Goal: Information Seeking & Learning: Learn about a topic

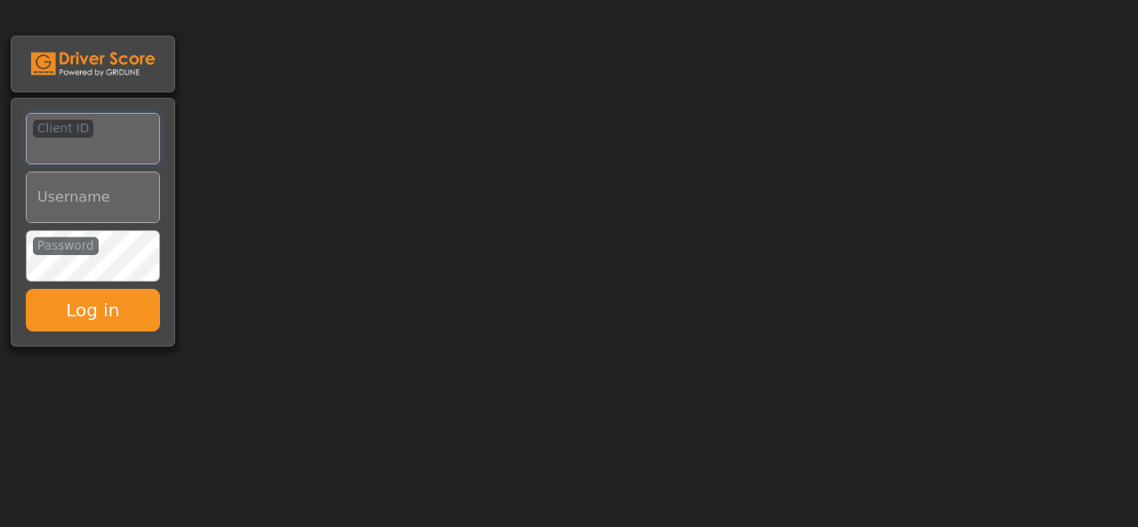
click at [79, 149] on input "Client ID" at bounding box center [93, 139] width 134 height 52
click at [59, 208] on input "Username" at bounding box center [93, 198] width 134 height 52
click at [62, 215] on input "Username" at bounding box center [93, 198] width 134 height 52
click at [60, 147] on input "Client ID" at bounding box center [93, 139] width 134 height 52
click at [58, 214] on input "Username" at bounding box center [93, 198] width 134 height 52
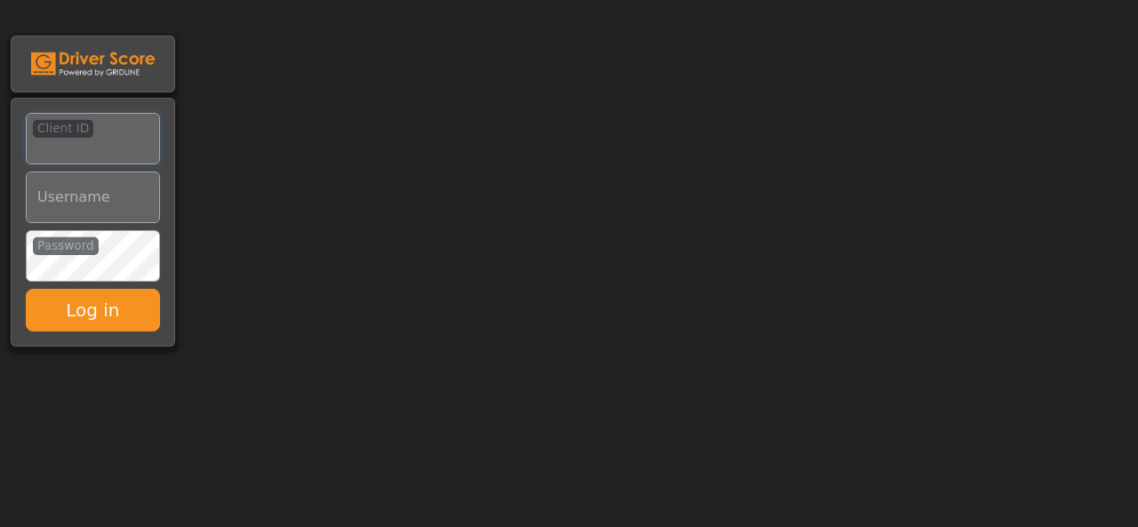
click at [76, 155] on input "Client ID" at bounding box center [93, 139] width 134 height 52
click at [82, 204] on input "Username" at bounding box center [93, 198] width 134 height 52
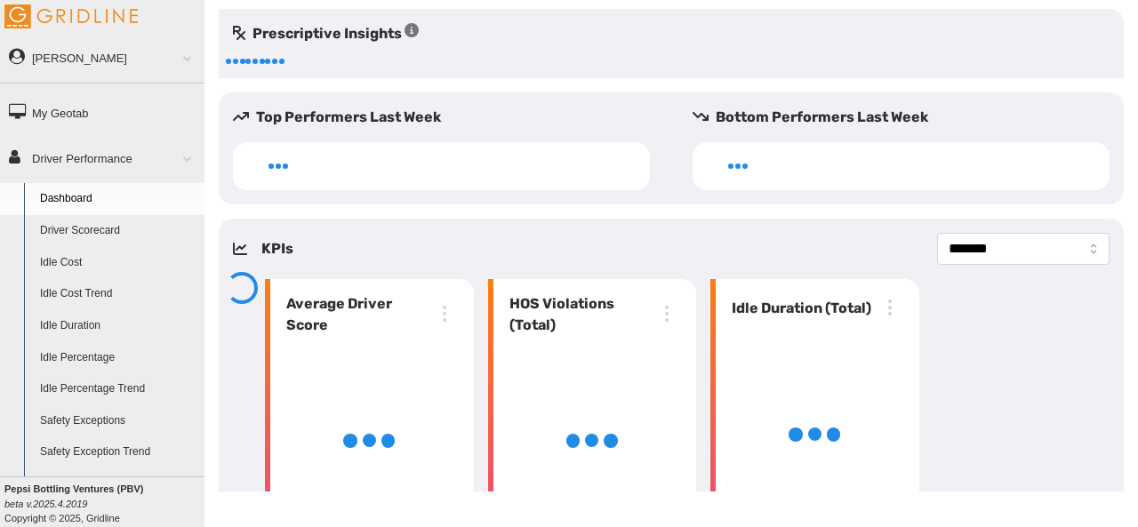
select select "**********"
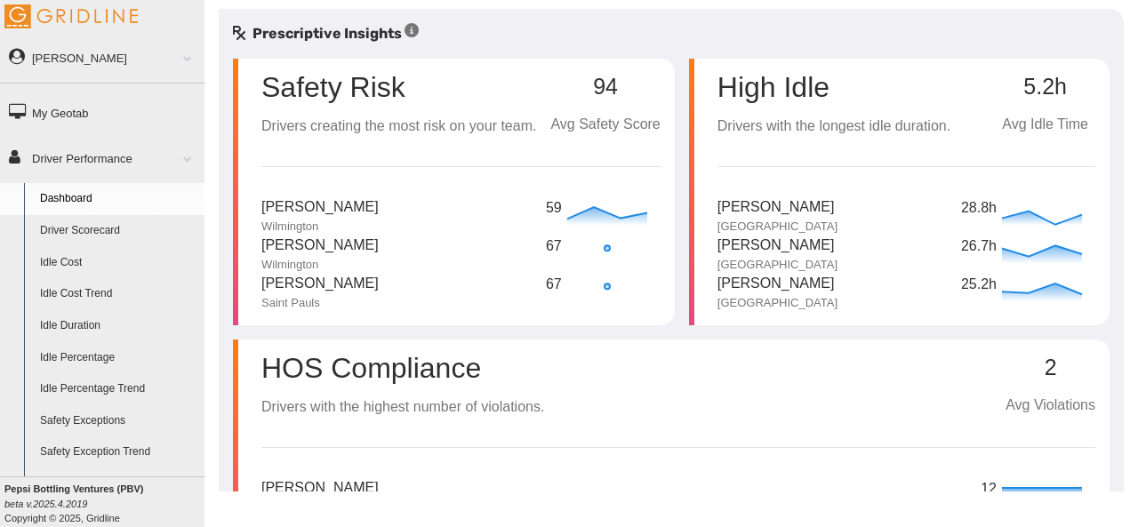
click at [100, 230] on link "Driver Scorecard" at bounding box center [118, 231] width 172 height 32
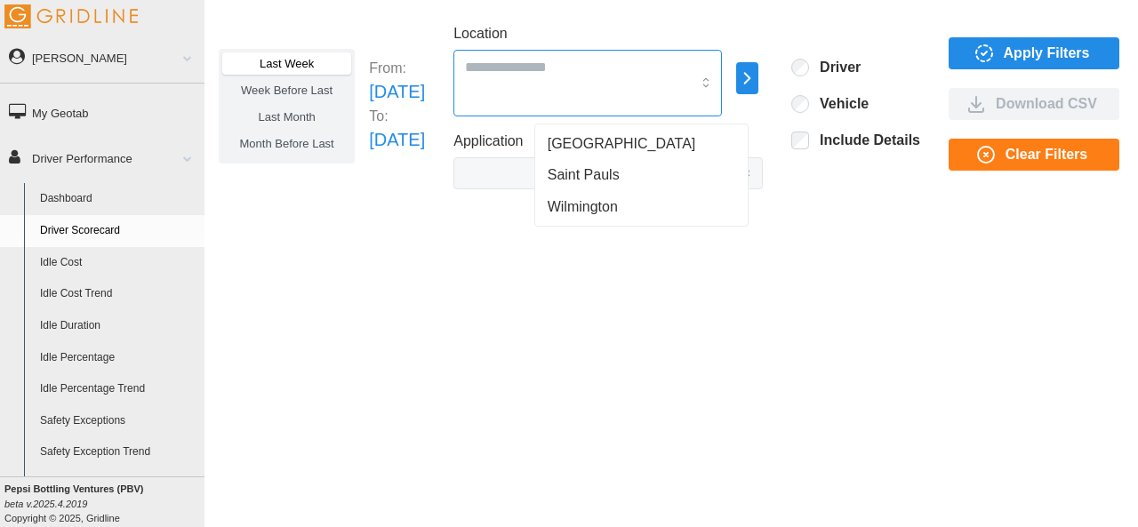
click at [569, 74] on input "Location" at bounding box center [578, 66] width 226 height 23
click at [578, 141] on span "[GEOGRAPHIC_DATA]" at bounding box center [622, 143] width 148 height 21
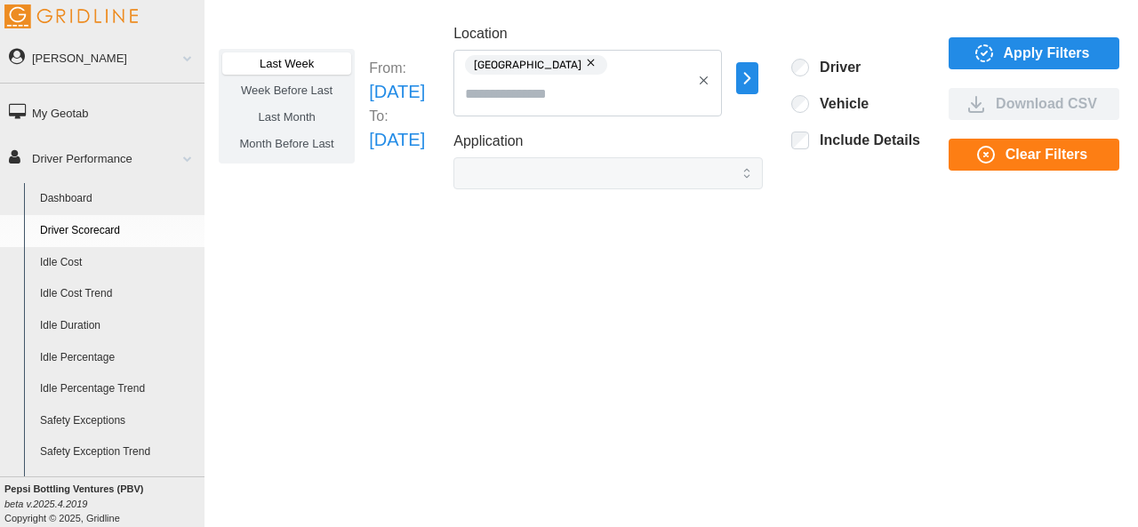
click at [286, 118] on span "Last Month" at bounding box center [286, 116] width 57 height 13
click at [995, 48] on icon "button" at bounding box center [983, 53] width 21 height 21
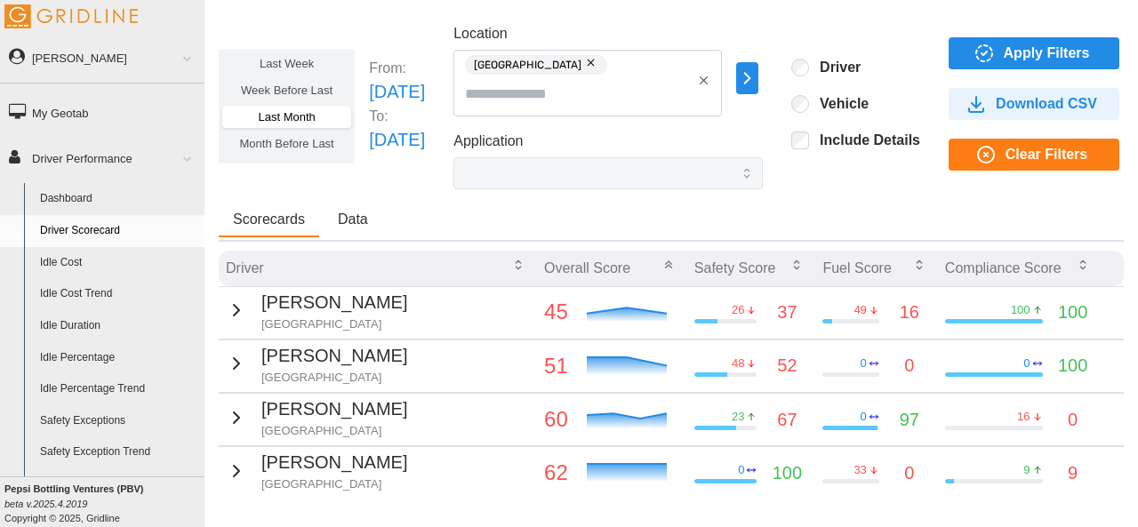
click at [285, 148] on span "Month Before Last" at bounding box center [287, 143] width 94 height 13
click at [300, 61] on span "Last Week" at bounding box center [287, 63] width 54 height 13
click at [757, 80] on icon "button" at bounding box center [747, 78] width 20 height 21
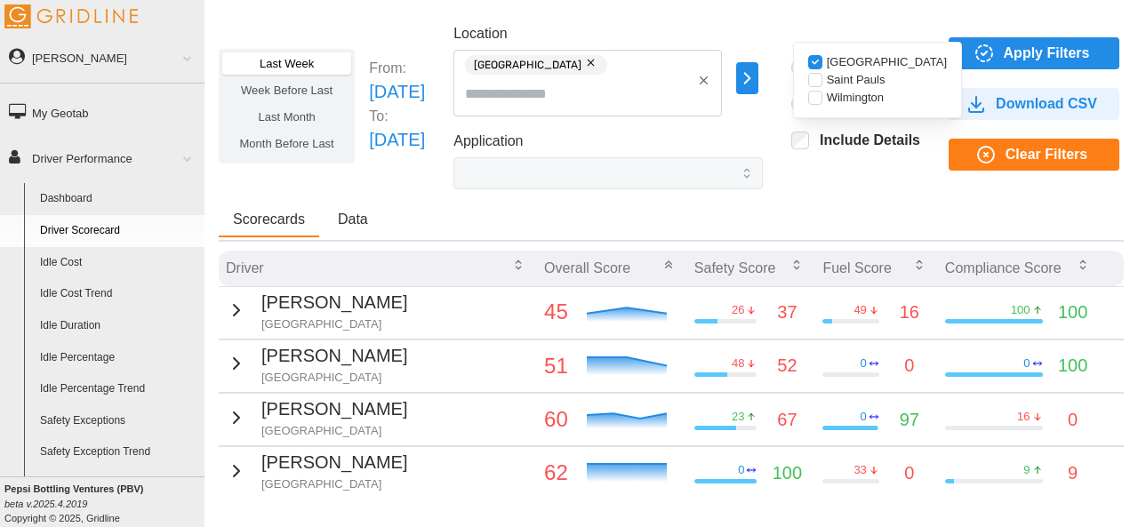
click at [757, 74] on icon "button" at bounding box center [747, 78] width 20 height 21
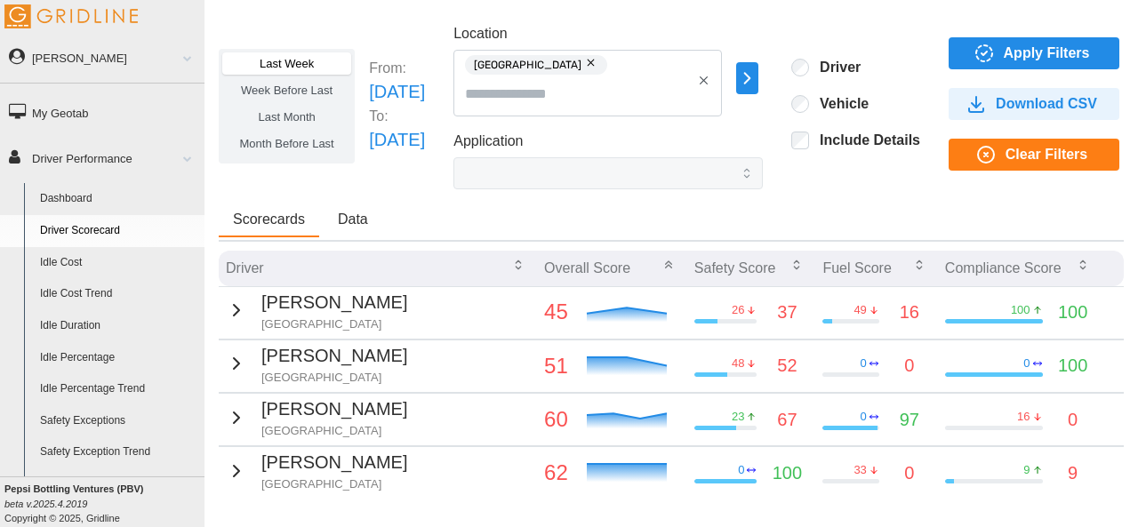
click at [57, 266] on link "Idle Cost" at bounding box center [118, 263] width 172 height 32
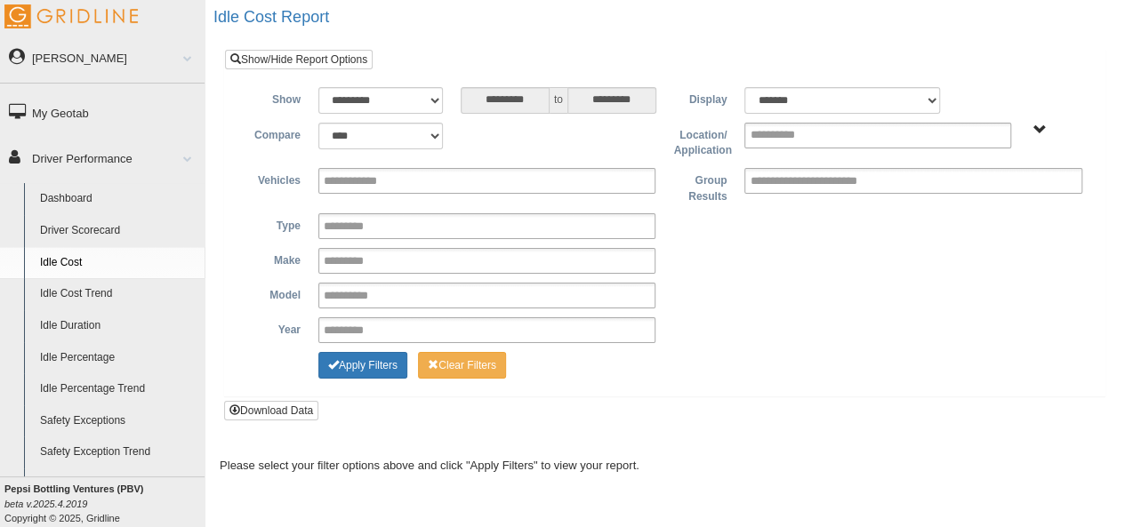
click at [107, 229] on link "Driver Scorecard" at bounding box center [118, 231] width 172 height 32
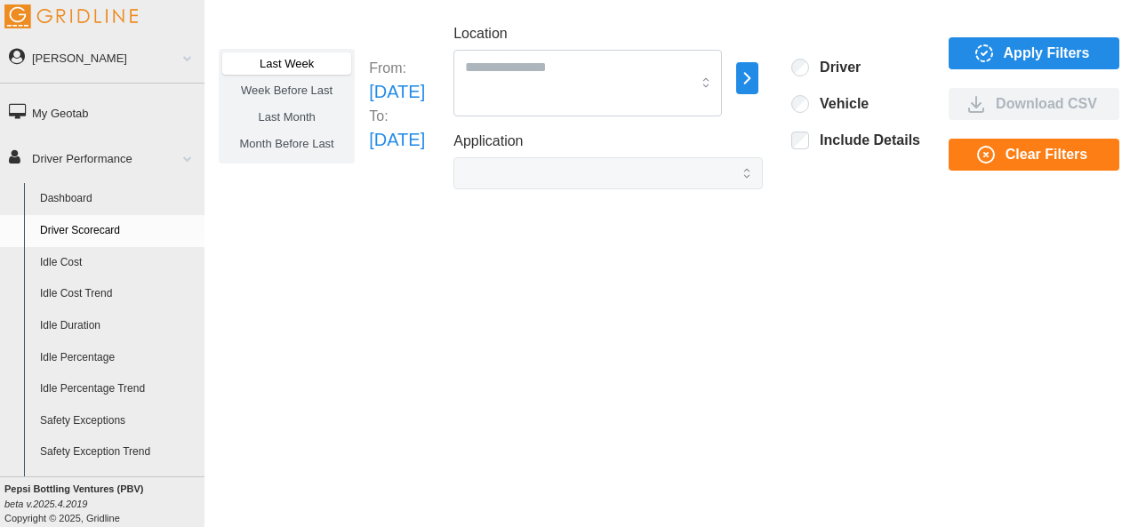
click at [76, 200] on link "Dashboard" at bounding box center [118, 199] width 172 height 32
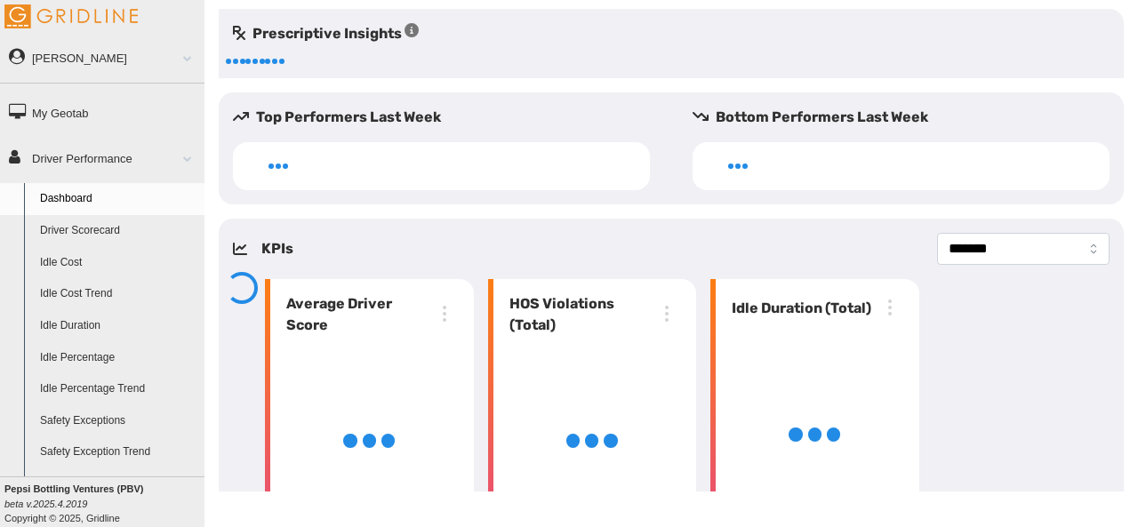
select select "**********"
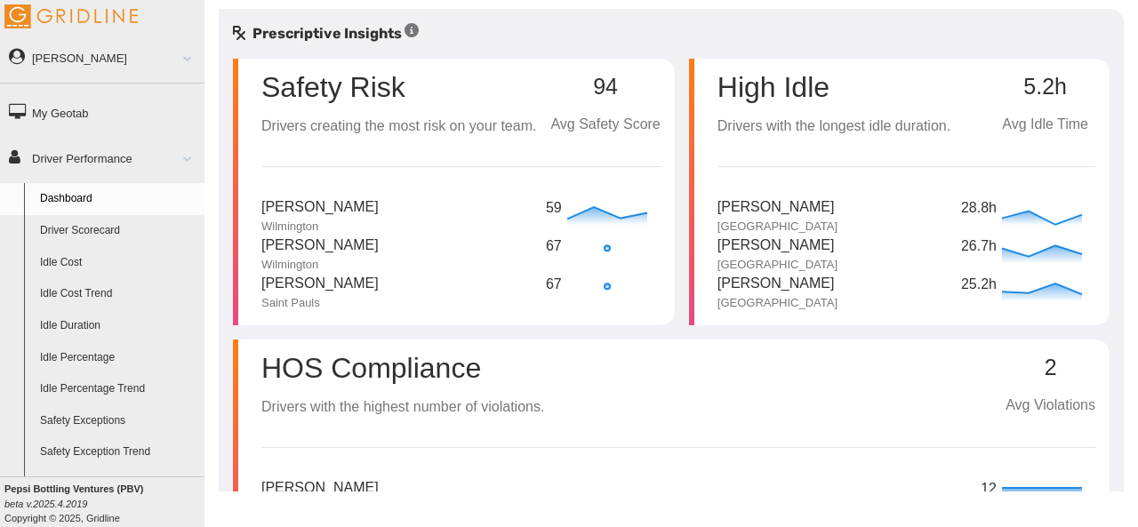
click at [437, 97] on div "Safety Risk" at bounding box center [398, 80] width 275 height 43
click at [609, 121] on p "Avg Safety Score" at bounding box center [604, 125] width 109 height 22
click at [606, 122] on p "Avg Safety Score" at bounding box center [604, 125] width 109 height 22
drag, startPoint x: 620, startPoint y: 68, endPoint x: 563, endPoint y: 84, distance: 60.0
click at [563, 84] on div "94 Avg Safety Score" at bounding box center [604, 97] width 109 height 75
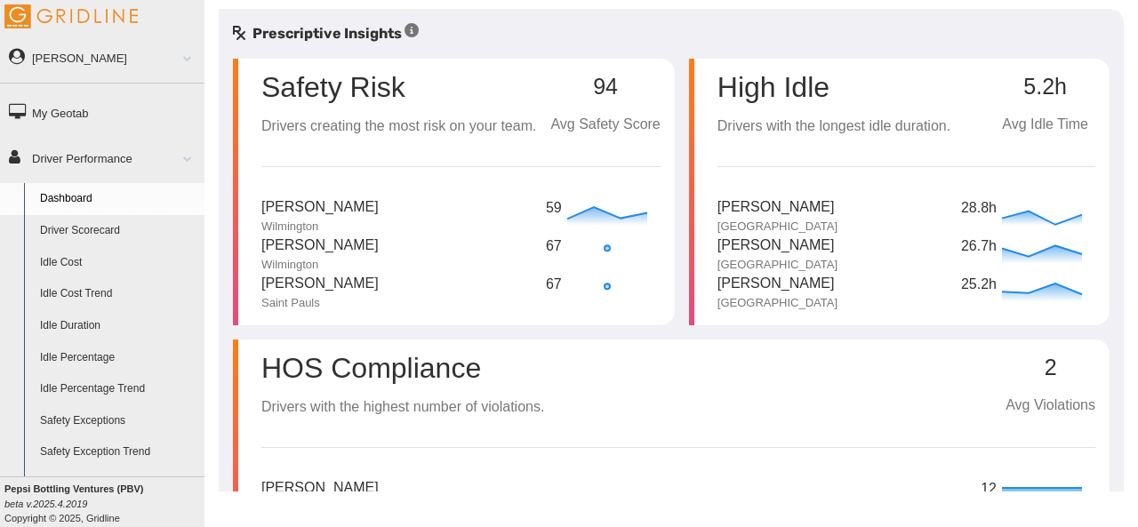
click at [603, 100] on div "94 Avg Safety Score" at bounding box center [604, 97] width 109 height 75
click at [588, 111] on div "94 Avg Safety Score" at bounding box center [604, 97] width 109 height 75
click at [412, 124] on p "Drivers creating the most risk on your team." at bounding box center [398, 127] width 275 height 22
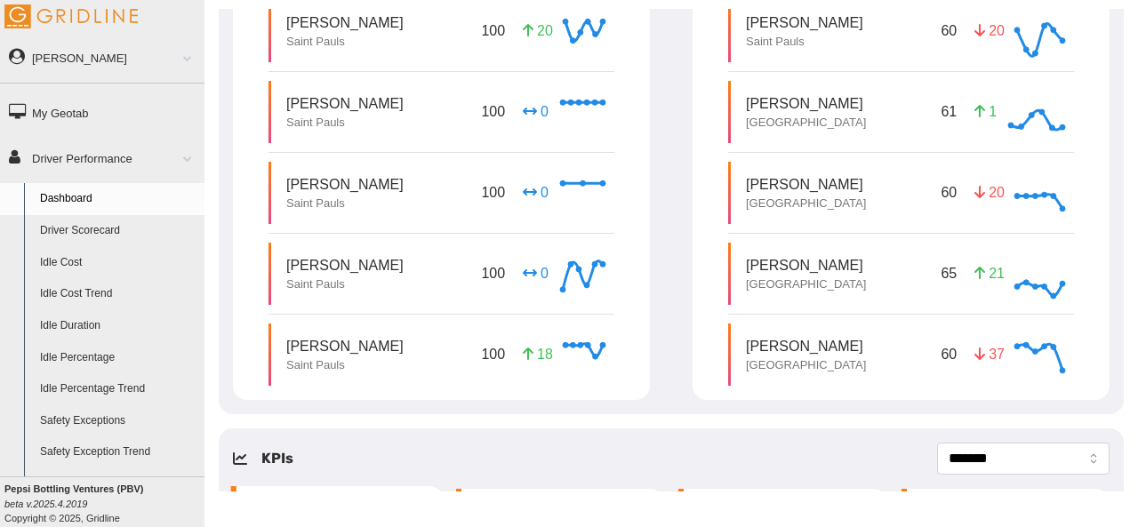
scroll to position [432, 0]
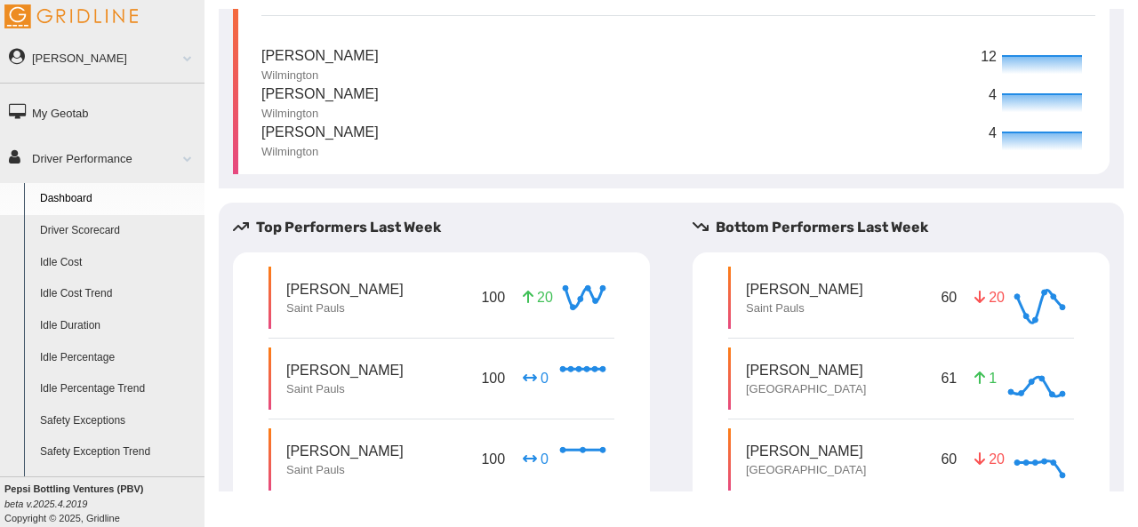
click at [343, 236] on div "Top Performers Last Week [PERSON_NAME] Saint Pauls 100 20 Invalid Date [PERSON_…" at bounding box center [671, 442] width 905 height 450
click at [343, 238] on h5 "Top Performers Last Week" at bounding box center [448, 227] width 431 height 21
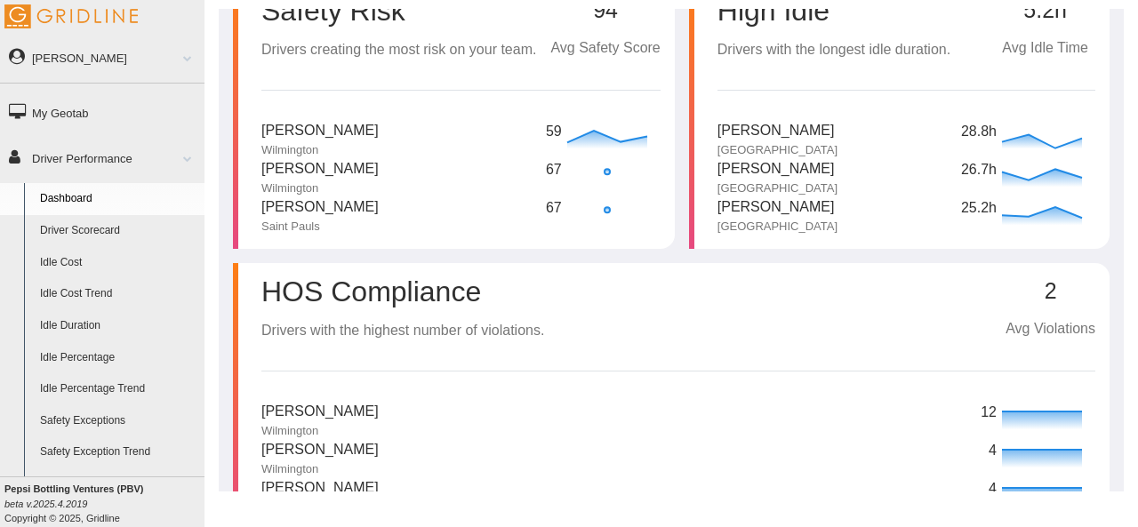
scroll to position [0, 0]
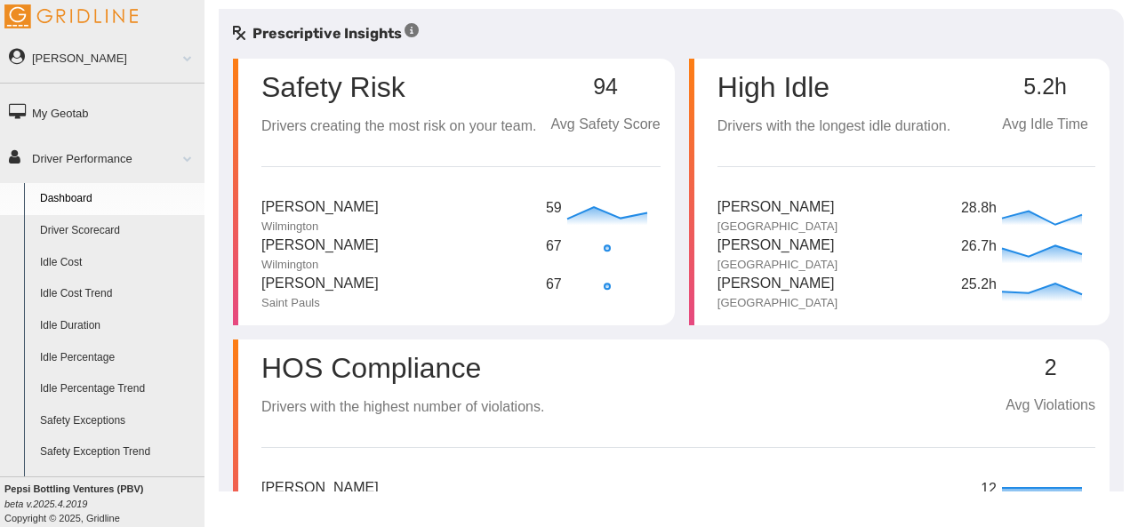
click at [64, 232] on link "Driver Scorecard" at bounding box center [118, 231] width 172 height 32
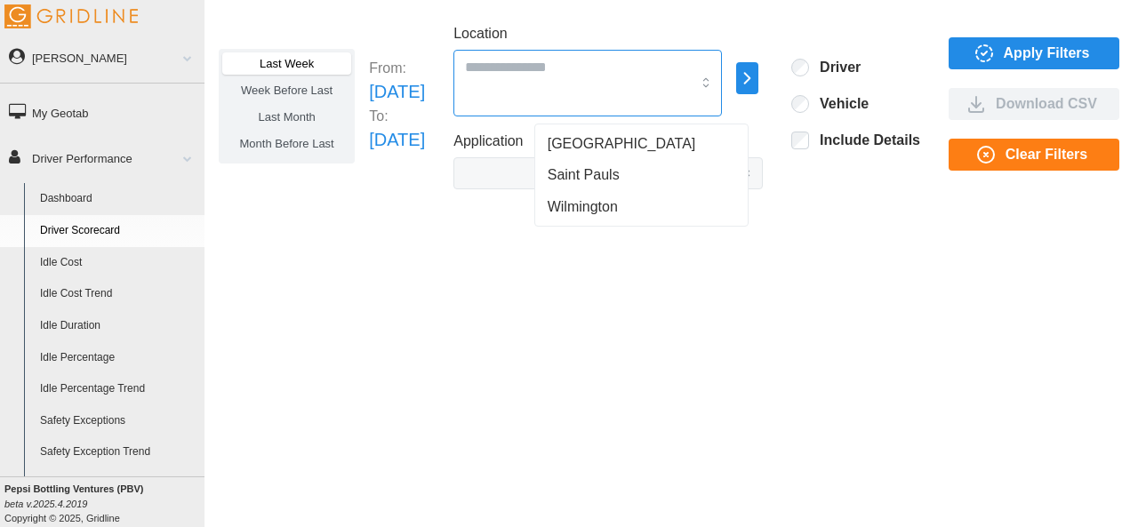
click at [722, 75] on div at bounding box center [587, 83] width 268 height 67
click at [611, 148] on span "[GEOGRAPHIC_DATA]" at bounding box center [622, 143] width 148 height 21
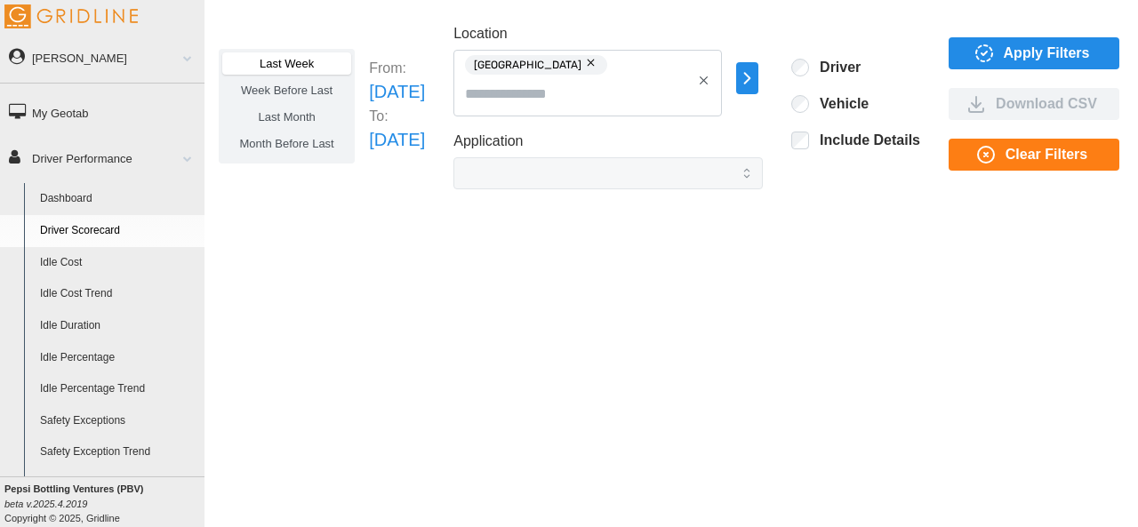
click at [428, 167] on div "Last Week Week Before Last Last Month Month Before Last From: [DATE] To: [DATE]…" at bounding box center [671, 106] width 905 height 166
click at [425, 143] on p "Sat Aug 23 2025" at bounding box center [397, 140] width 56 height 28
click at [425, 78] on p "Sun Aug 17 2025" at bounding box center [397, 92] width 56 height 28
click at [416, 90] on p "Sun Aug 17 2025" at bounding box center [397, 92] width 56 height 28
click at [333, 142] on span "Month Before Last" at bounding box center [287, 143] width 94 height 13
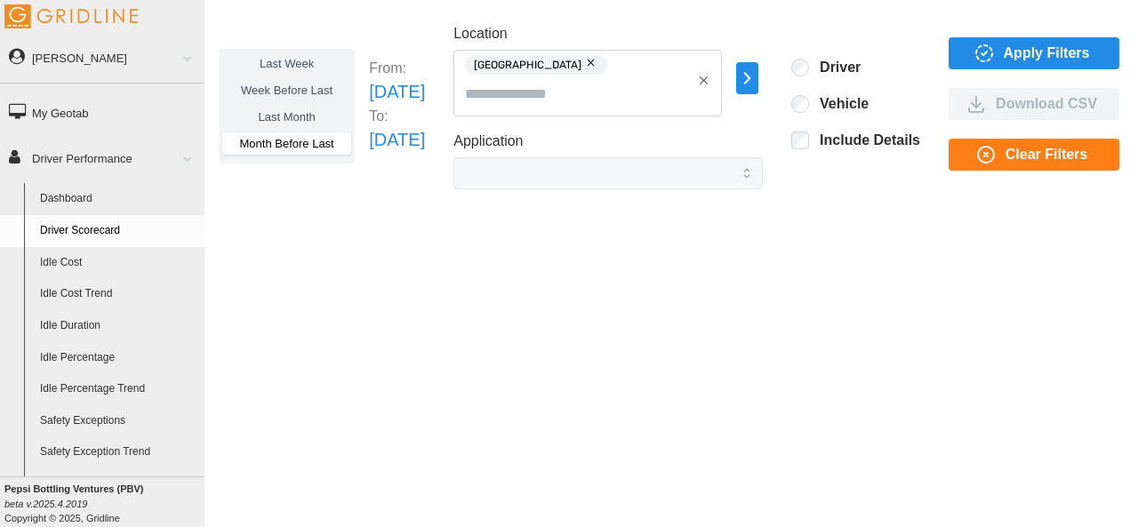
click at [1030, 49] on span "Apply Filters" at bounding box center [1047, 53] width 86 height 30
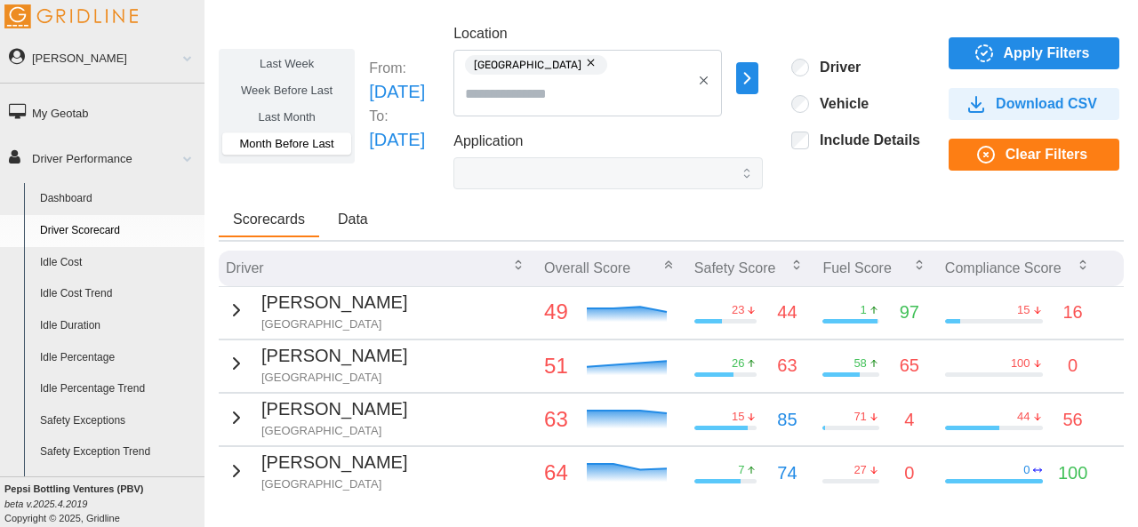
click at [60, 111] on link "My Geotab" at bounding box center [102, 112] width 204 height 40
